Goal: Find specific page/section: Find specific page/section

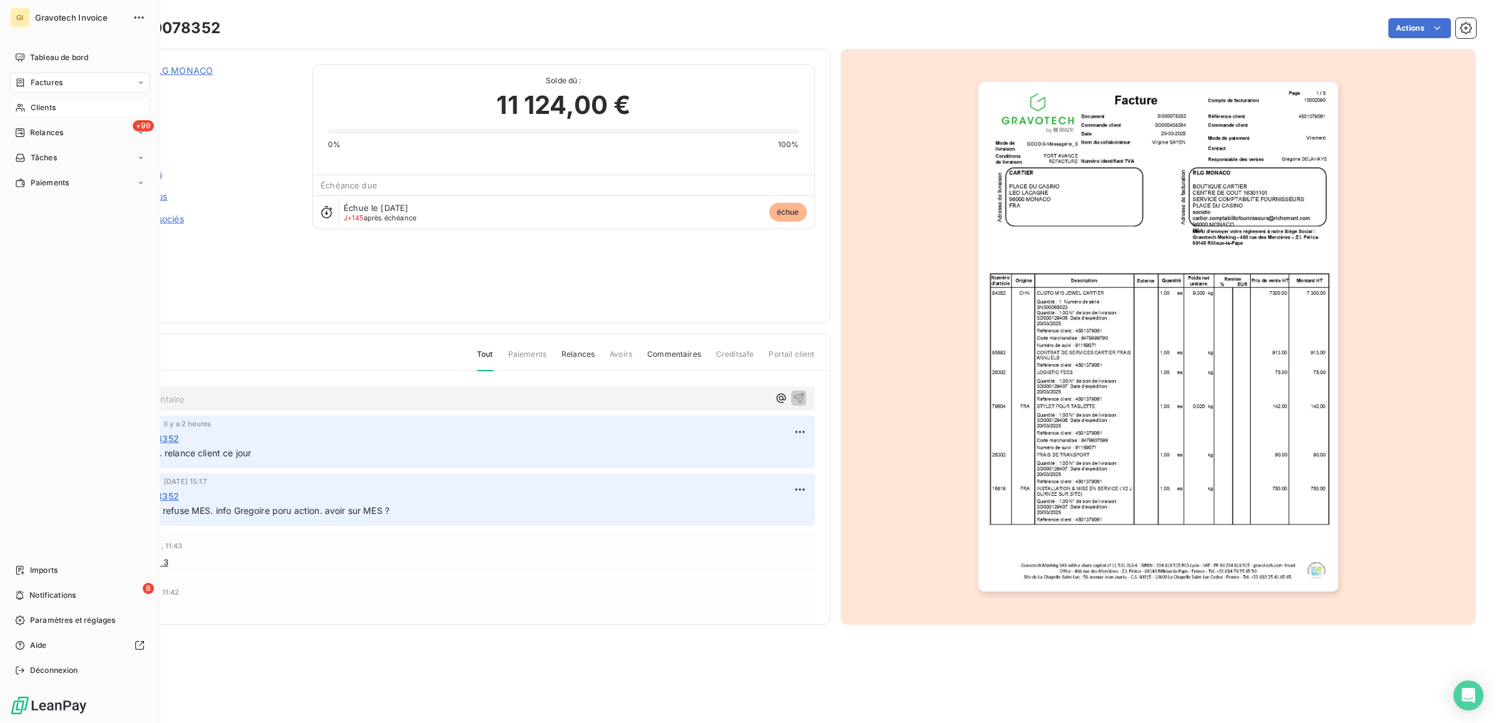
click at [36, 98] on div "Clients" at bounding box center [80, 108] width 140 height 20
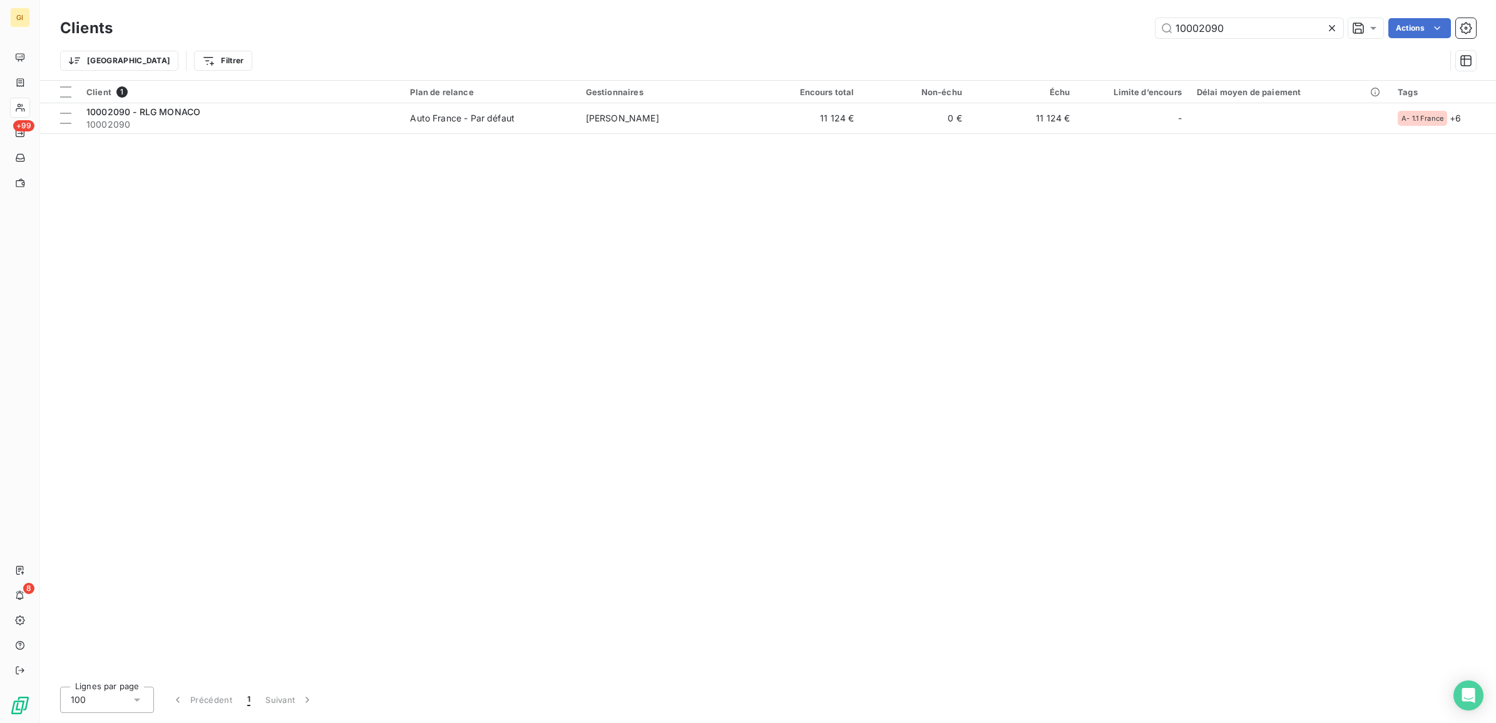
drag, startPoint x: 1238, startPoint y: 27, endPoint x: 986, endPoint y: 64, distance: 254.4
click at [1019, 53] on div "Clients 10002090 Actions Trier Filtrer" at bounding box center [768, 47] width 1416 height 65
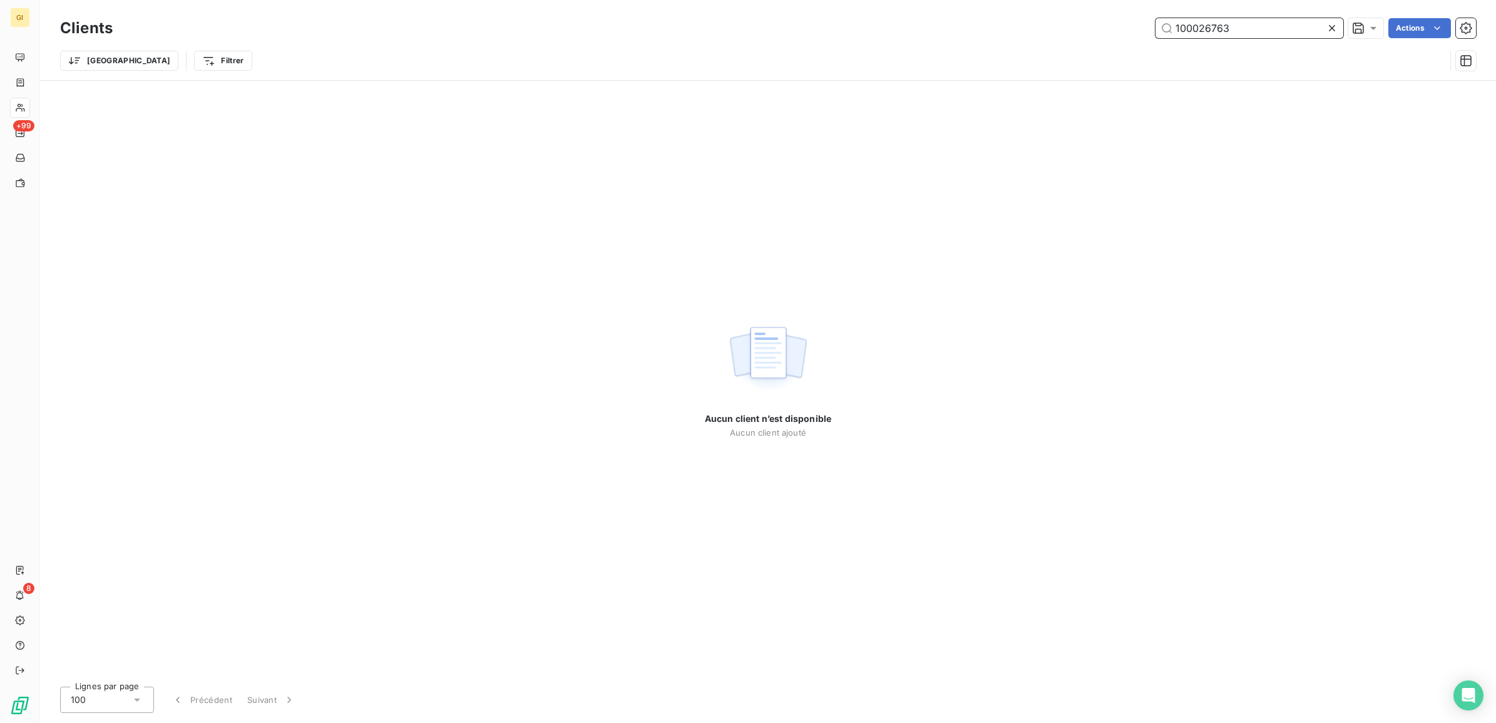
drag, startPoint x: 1238, startPoint y: 23, endPoint x: 1083, endPoint y: 26, distance: 155.3
click at [1099, 27] on div "100026763 Actions" at bounding box center [802, 28] width 1348 height 20
paste input "7199"
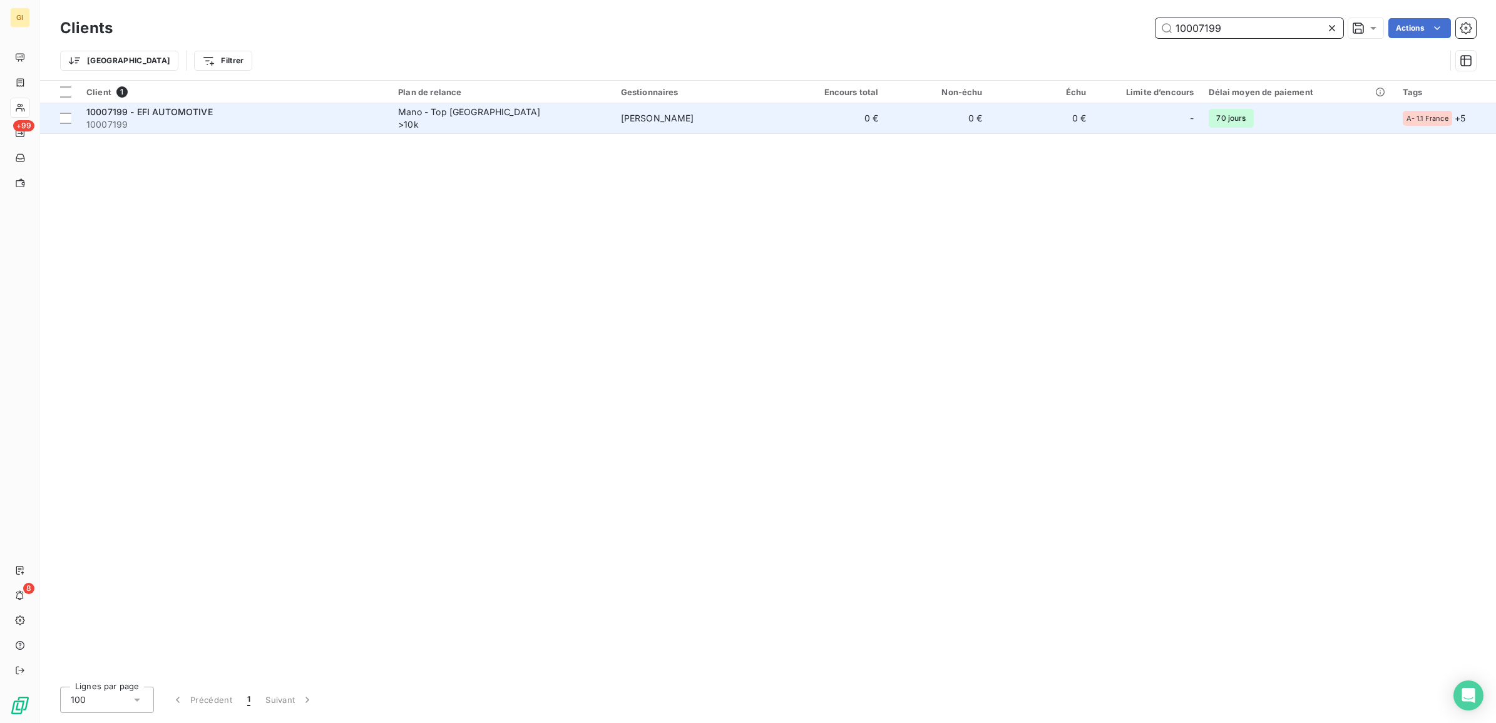
type input "10007199"
click at [367, 114] on div "10007199 - EFI AUTOMOTIVE" at bounding box center [234, 112] width 297 height 13
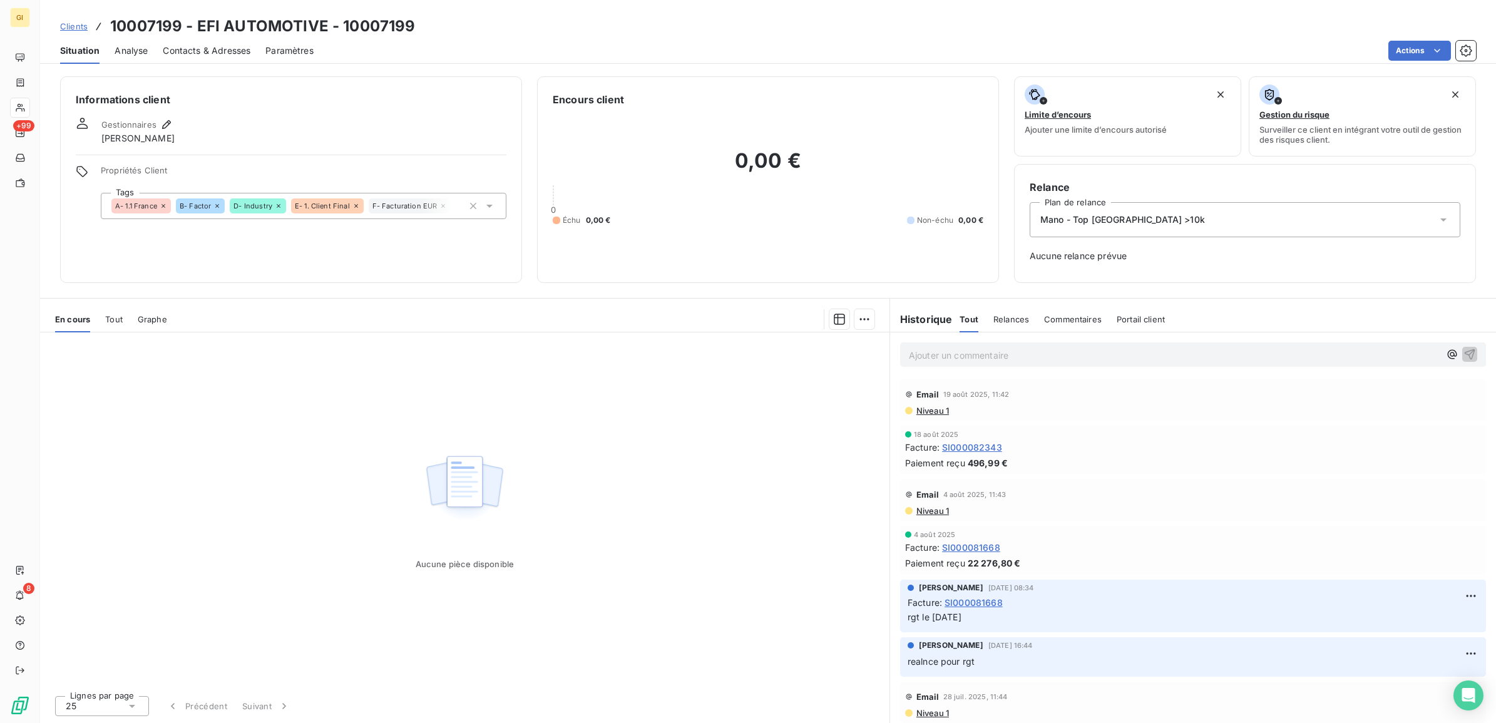
click at [396, 367] on div "Aucune pièce disponible" at bounding box center [464, 508] width 849 height 353
click at [76, 28] on span "Clients" at bounding box center [74, 26] width 28 height 10
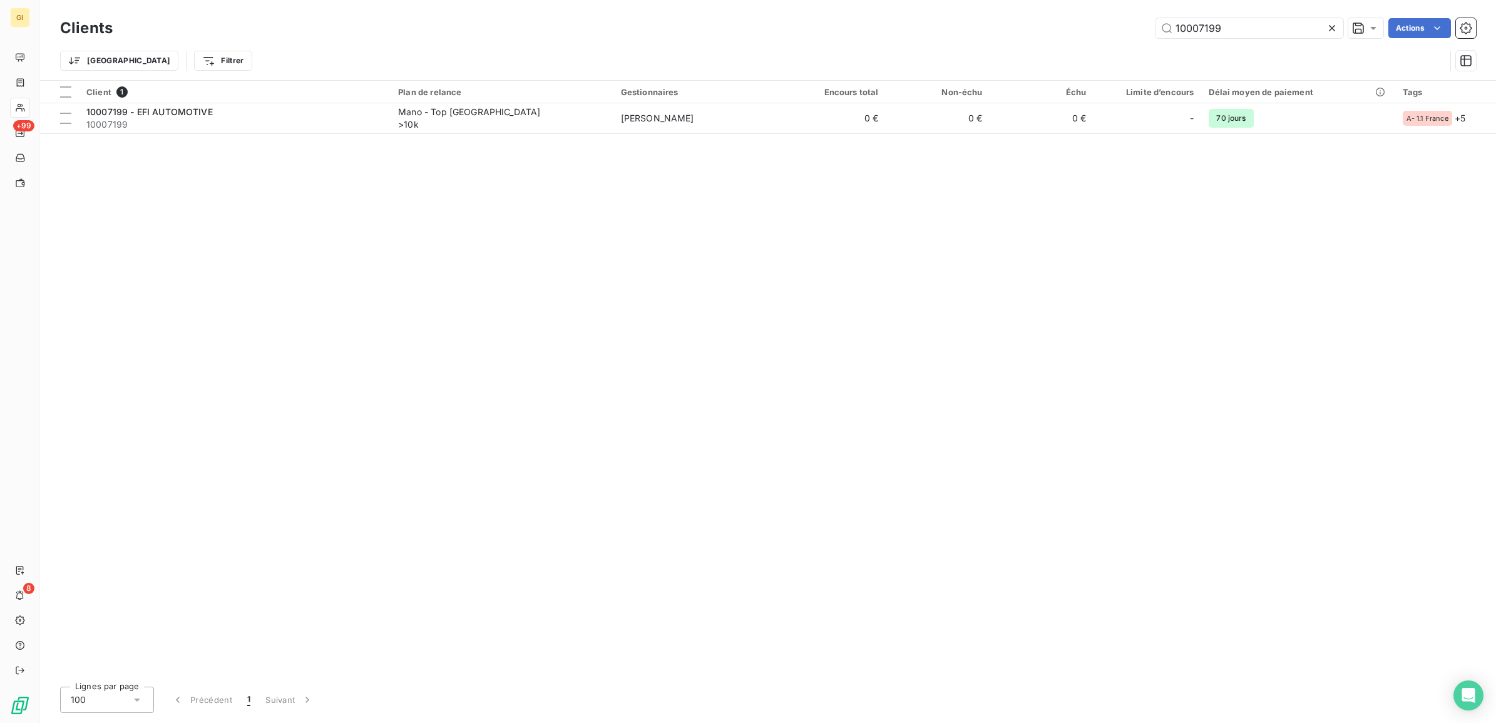
drag, startPoint x: 1234, startPoint y: 23, endPoint x: 1094, endPoint y: 29, distance: 140.3
click at [1096, 29] on div "10007199 Actions" at bounding box center [802, 28] width 1348 height 20
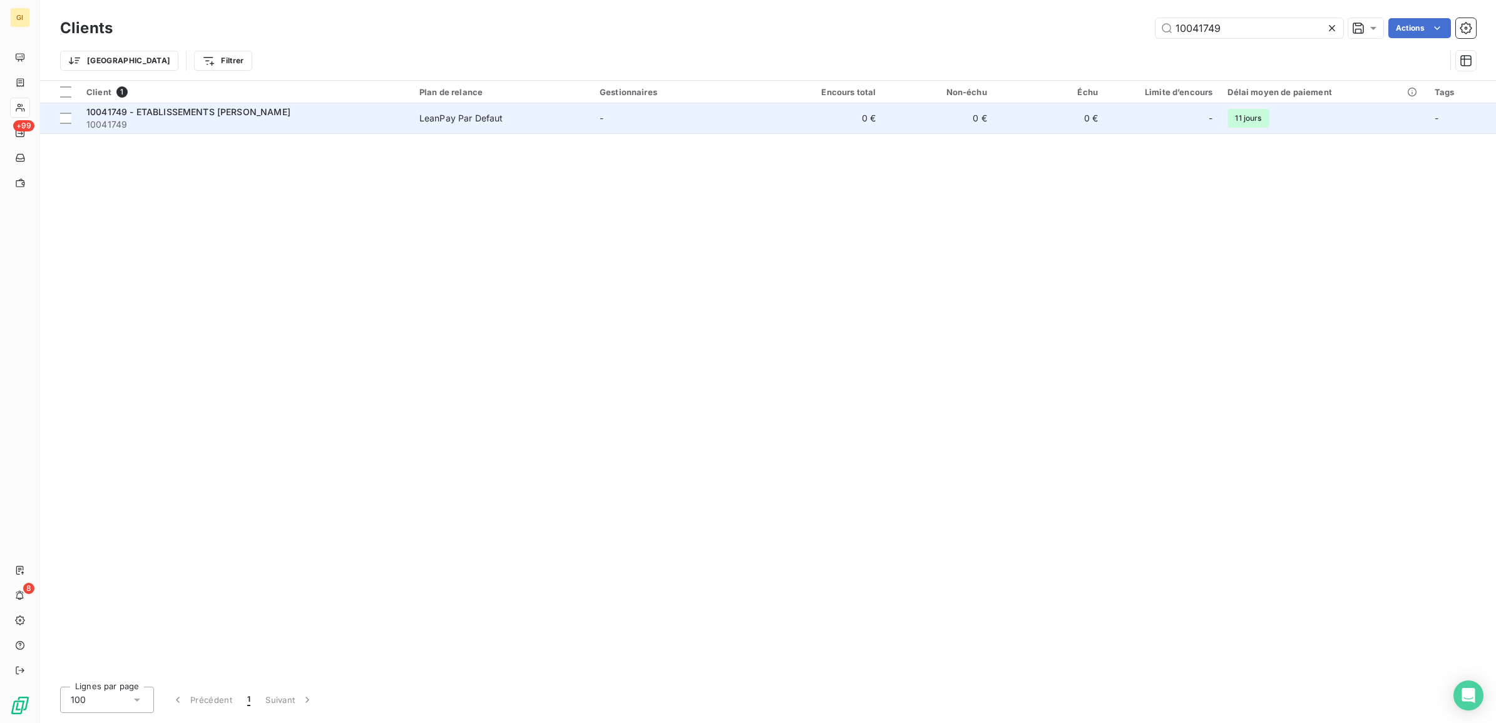
type input "10041749"
click at [346, 120] on span "10041749" at bounding box center [245, 124] width 318 height 13
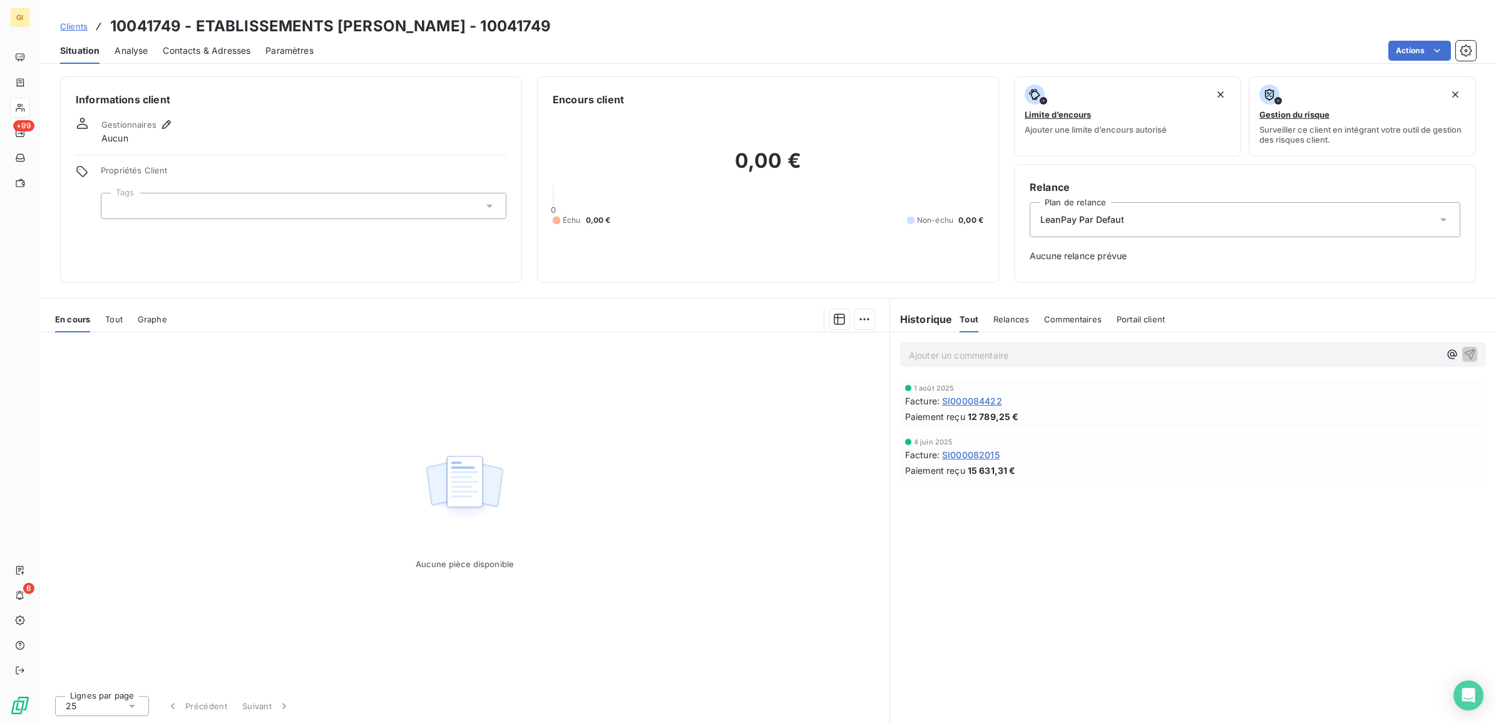
click at [85, 26] on span "Clients" at bounding box center [74, 26] width 28 height 10
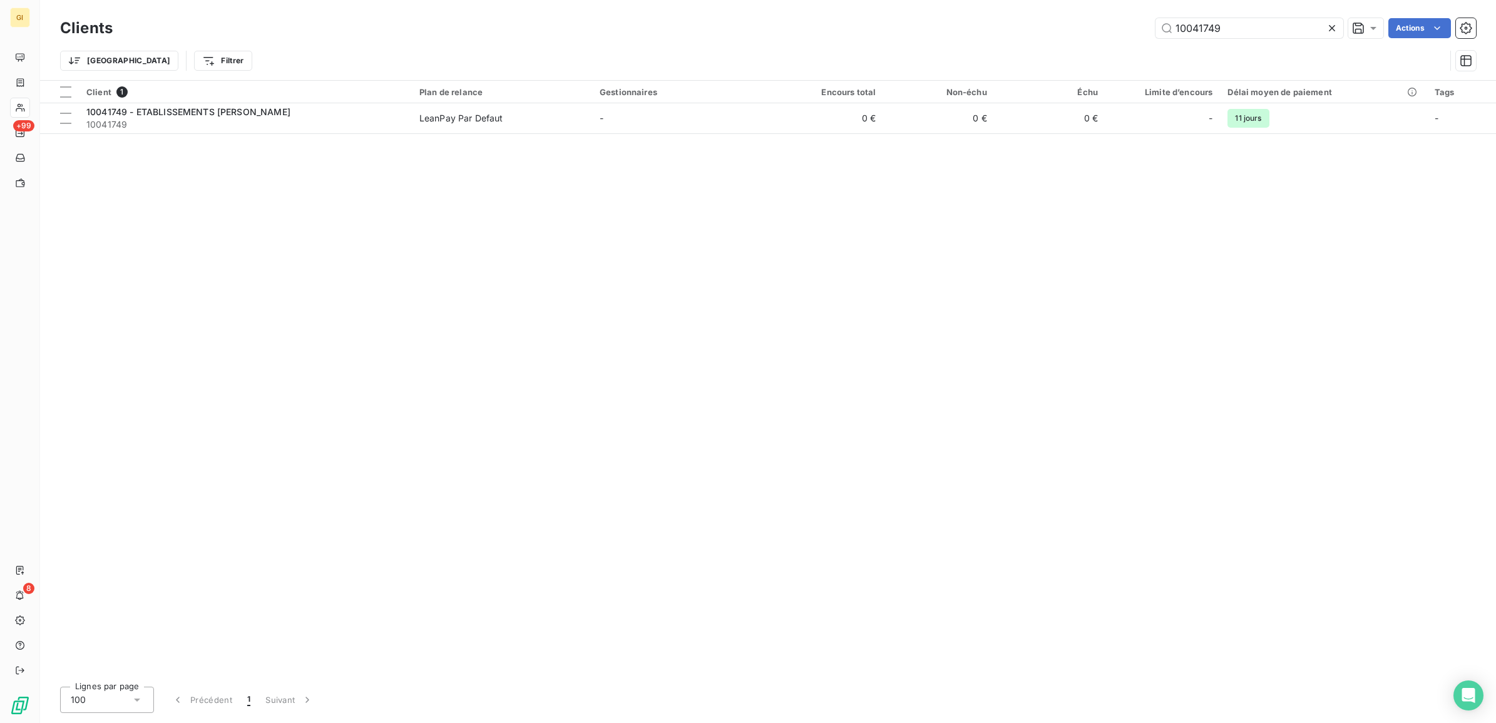
drag, startPoint x: 1246, startPoint y: 31, endPoint x: 1017, endPoint y: 31, distance: 229.1
click at [1017, 31] on div "10041749 Actions" at bounding box center [802, 28] width 1348 height 20
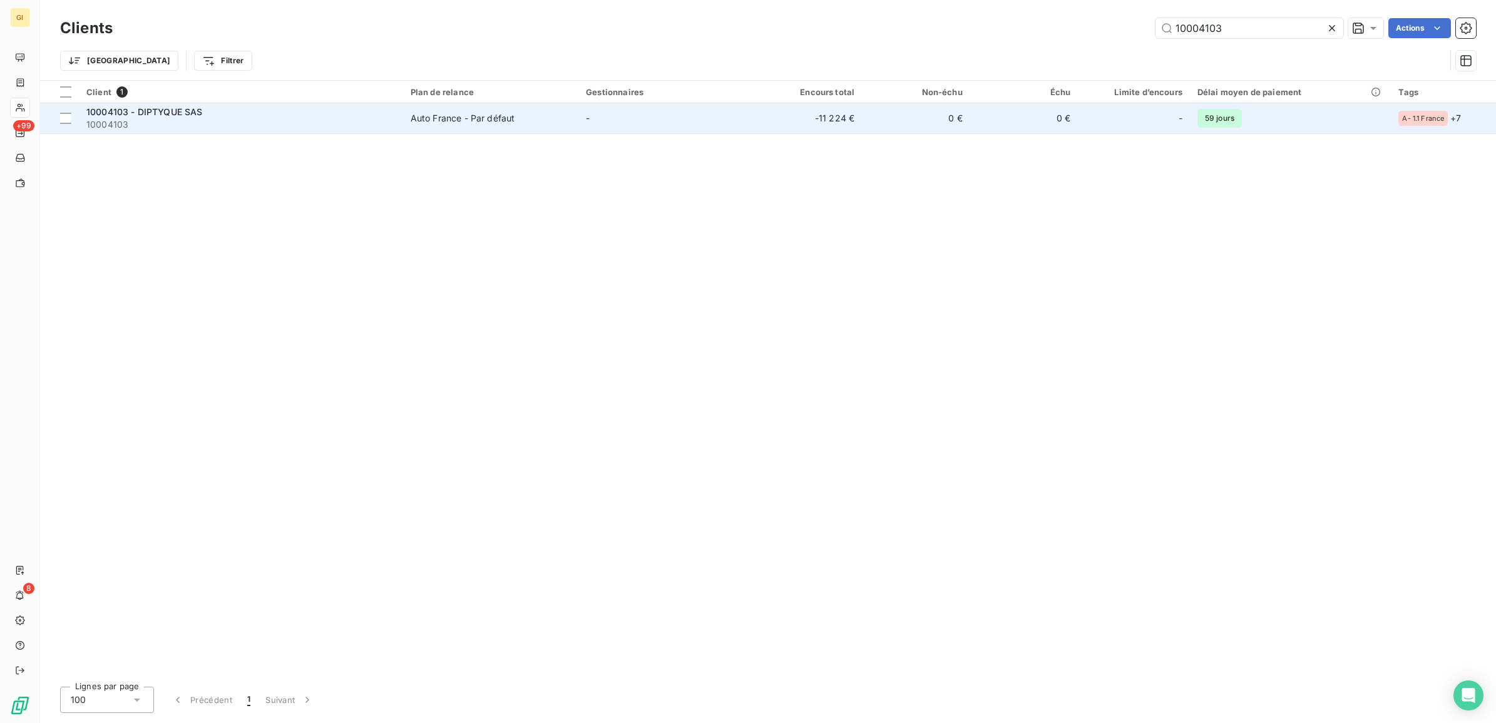
type input "10004103"
click at [232, 113] on div "10004103 - DIPTYQUE SAS" at bounding box center [240, 112] width 309 height 13
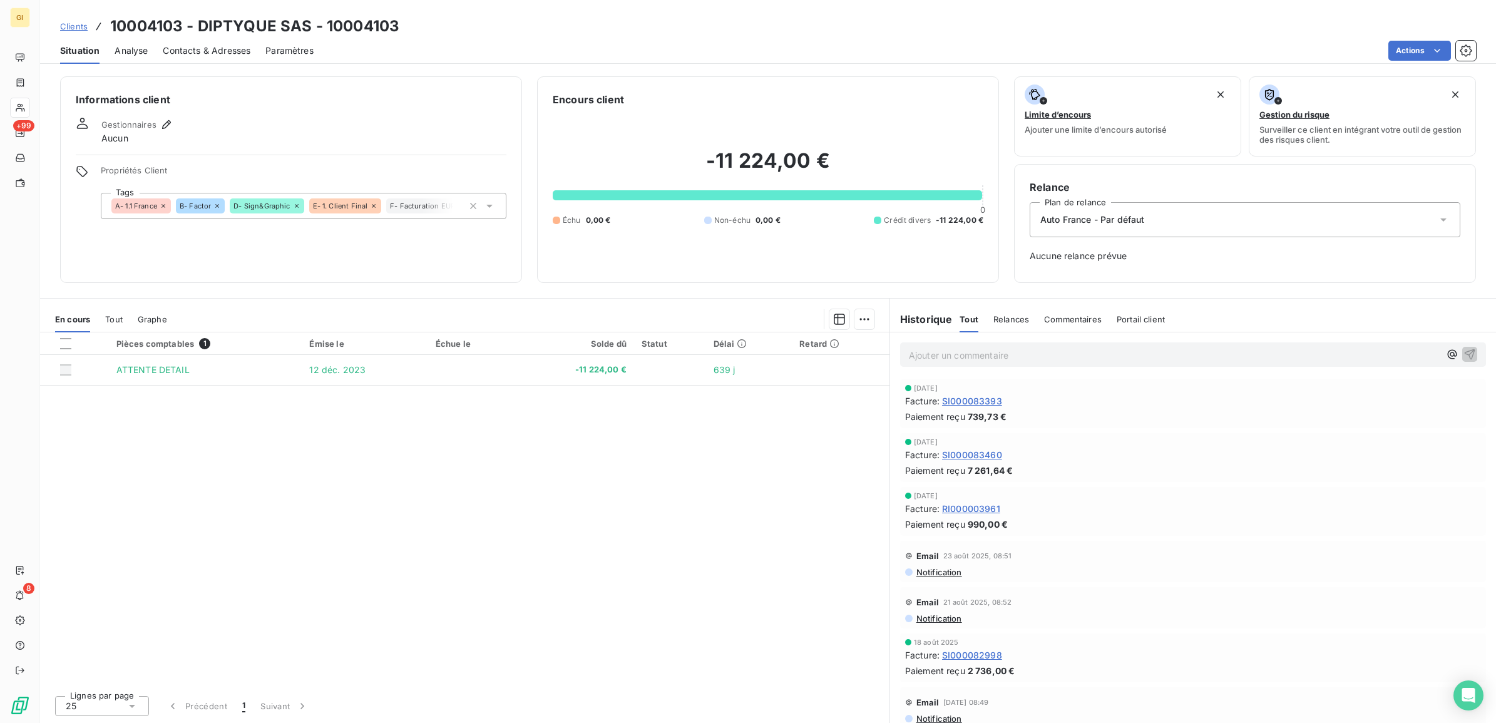
click at [282, 421] on div "Pièces comptables 1 Émise le Échue le Solde dû Statut Délai Retard ATTENTE DETA…" at bounding box center [464, 508] width 849 height 353
